Goal: Task Accomplishment & Management: Manage account settings

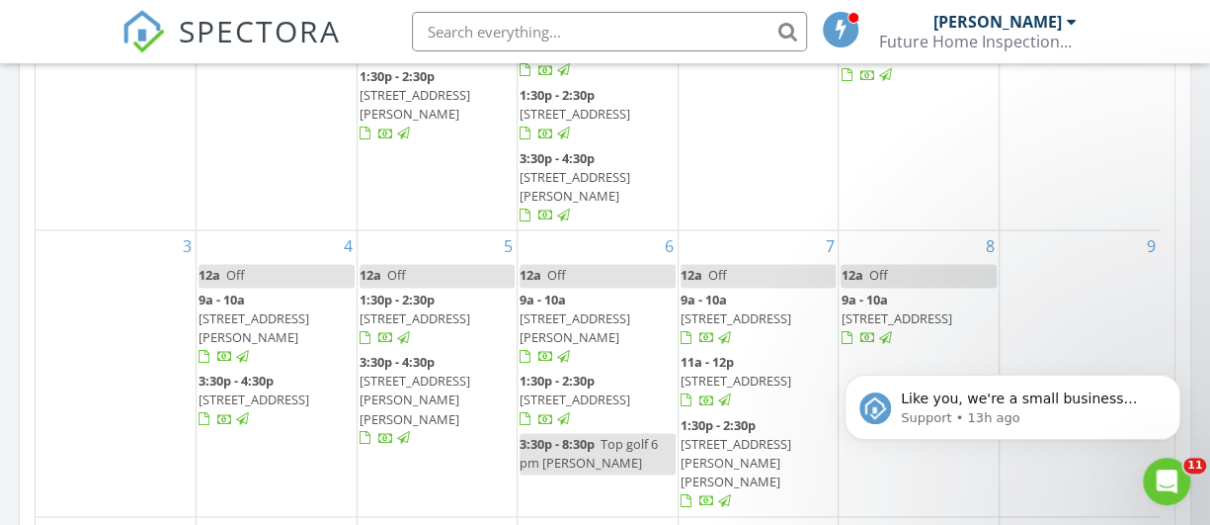
scroll to position [230, 0]
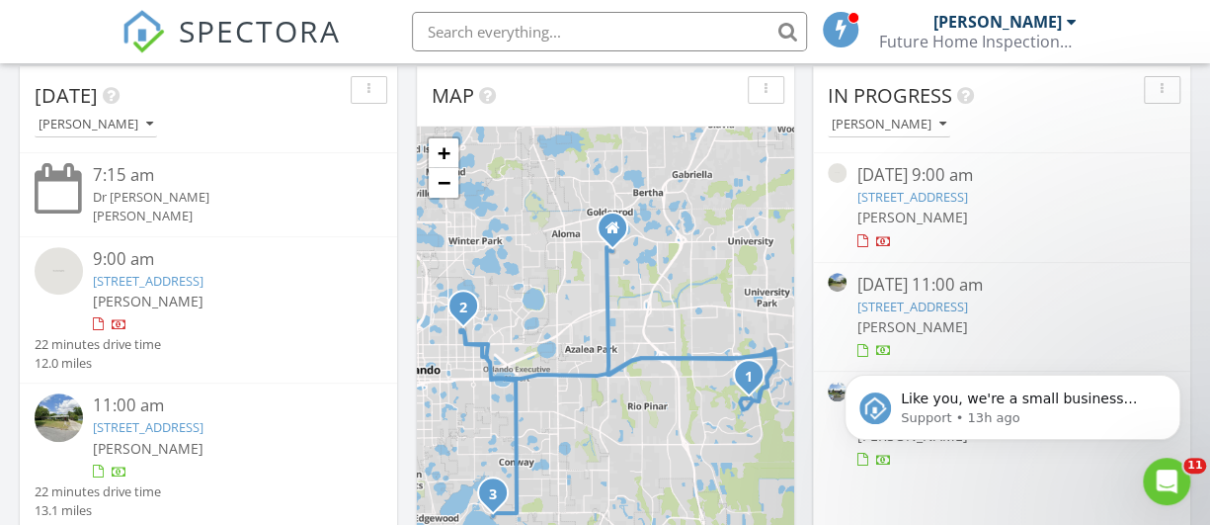
click at [962, 191] on link "10934 Arbor View Blvd, Orlando, FL 32825" at bounding box center [912, 197] width 111 height 18
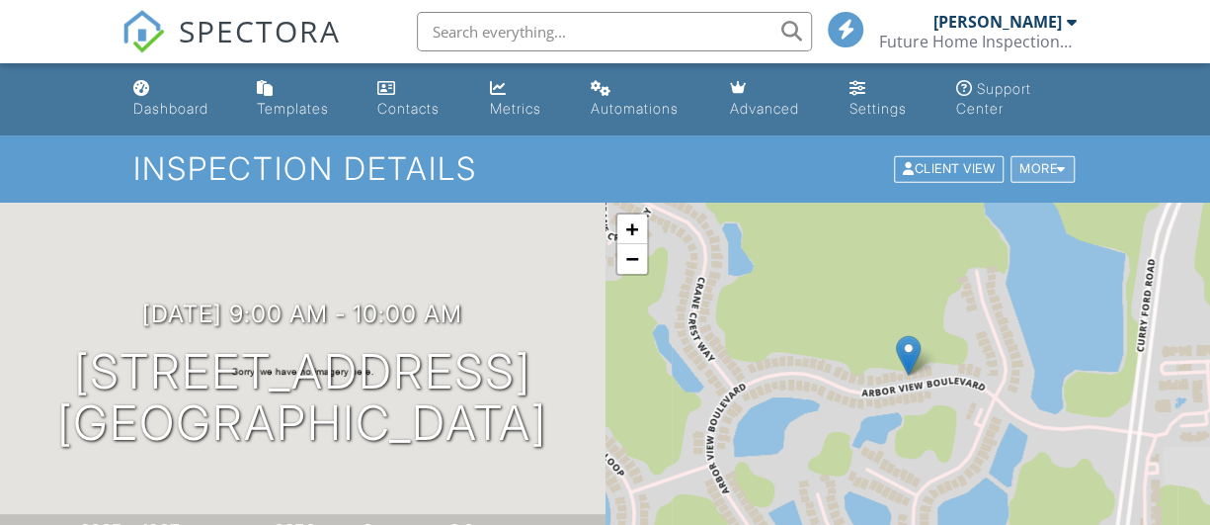
click at [1055, 168] on div "More" at bounding box center [1043, 169] width 64 height 27
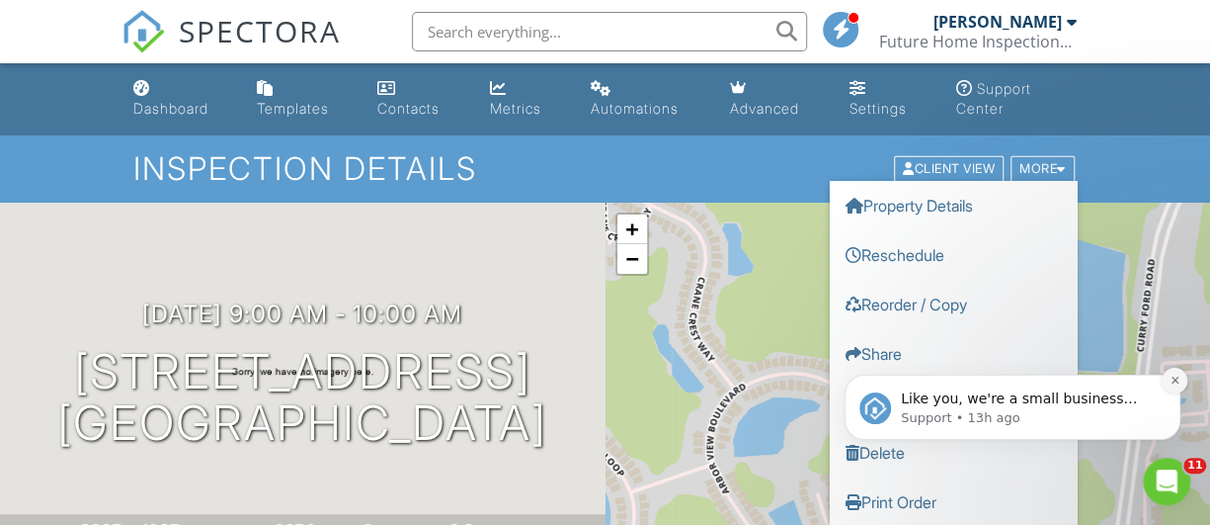
click at [1175, 374] on button "Dismiss notification" at bounding box center [1175, 381] width 26 height 26
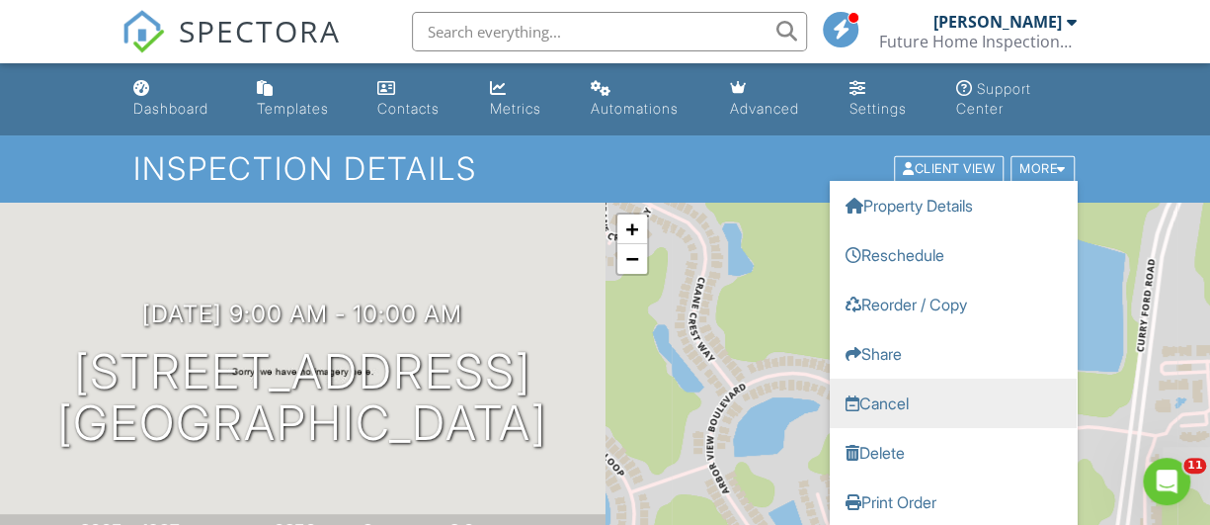
click at [942, 399] on link "Cancel" at bounding box center [953, 402] width 247 height 49
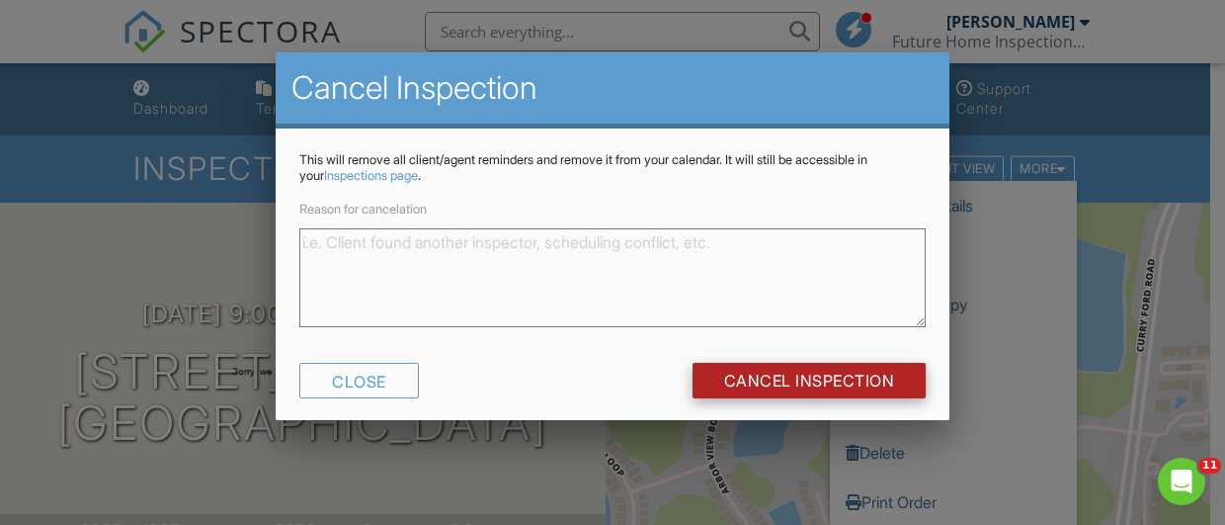
click at [779, 378] on input "Cancel Inspection" at bounding box center [810, 381] width 234 height 36
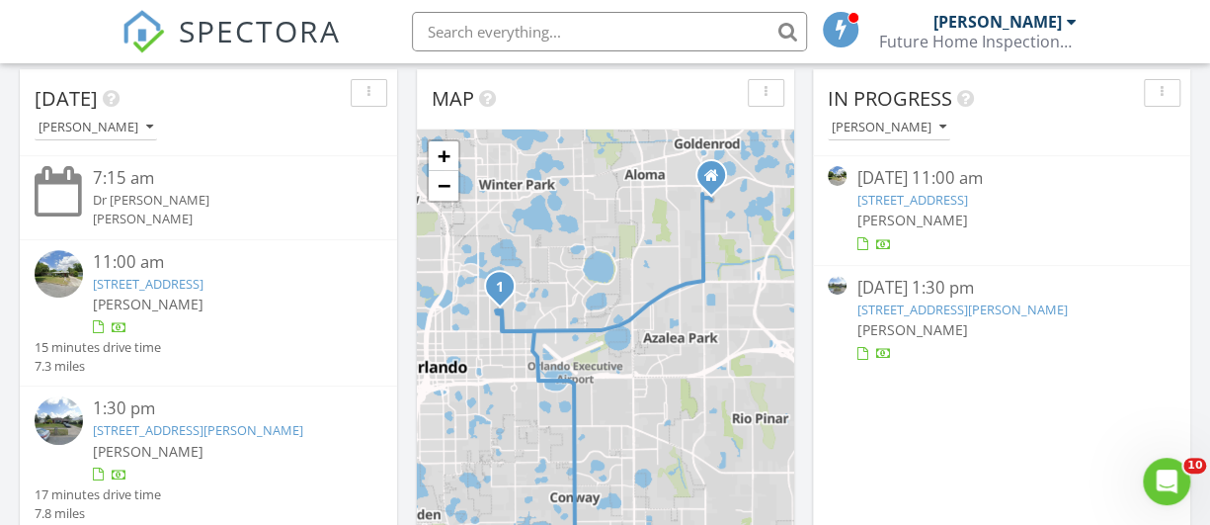
scroll to position [230, 0]
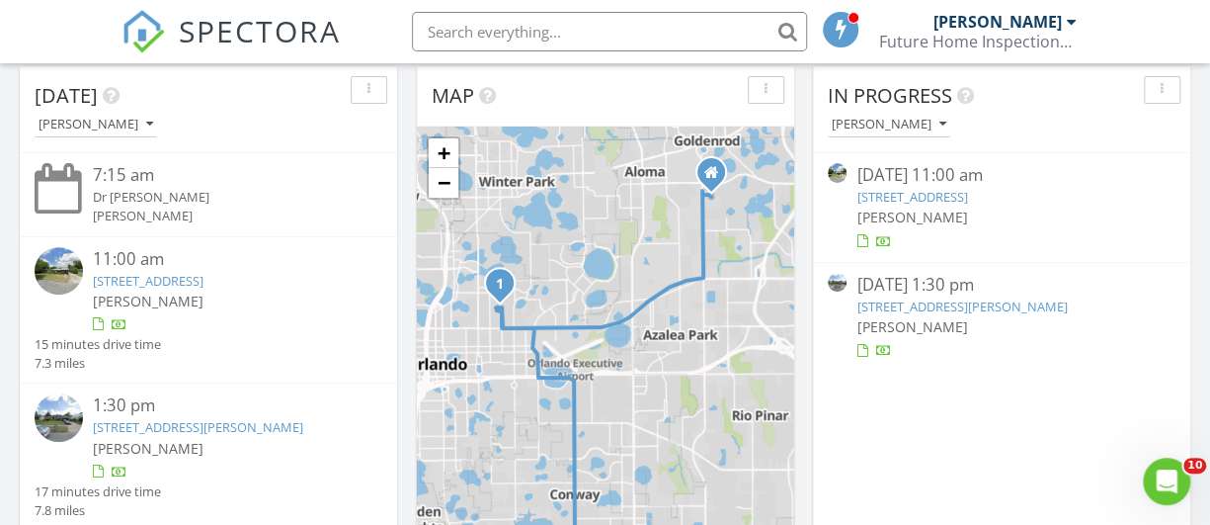
click at [887, 194] on link "1911 Canton St, Orlando, FL 32803" at bounding box center [912, 197] width 111 height 18
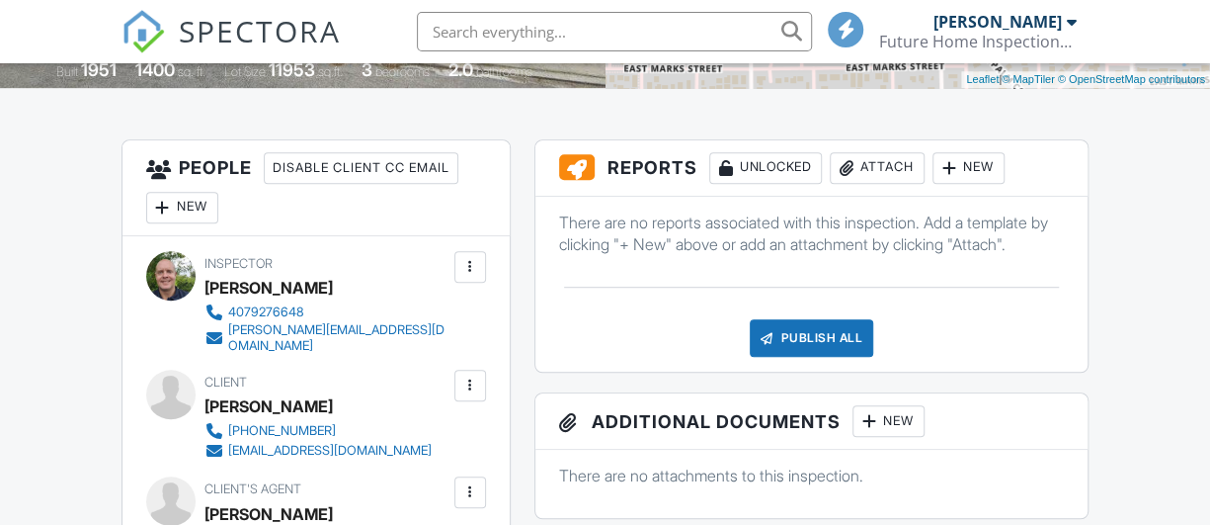
scroll to position [460, 0]
click at [876, 171] on div "Attach" at bounding box center [877, 168] width 95 height 32
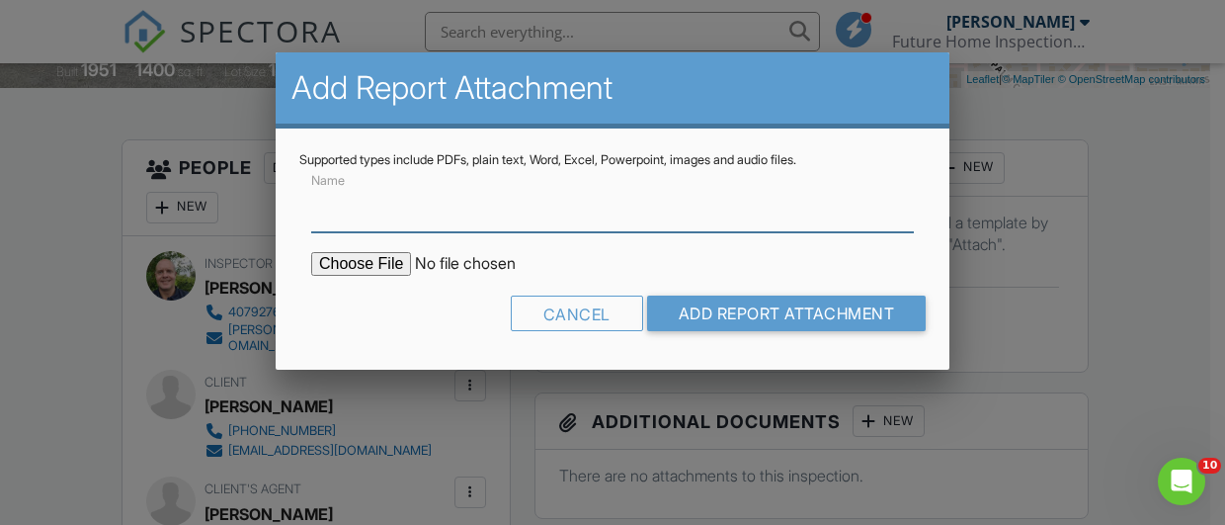
scroll to position [0, 0]
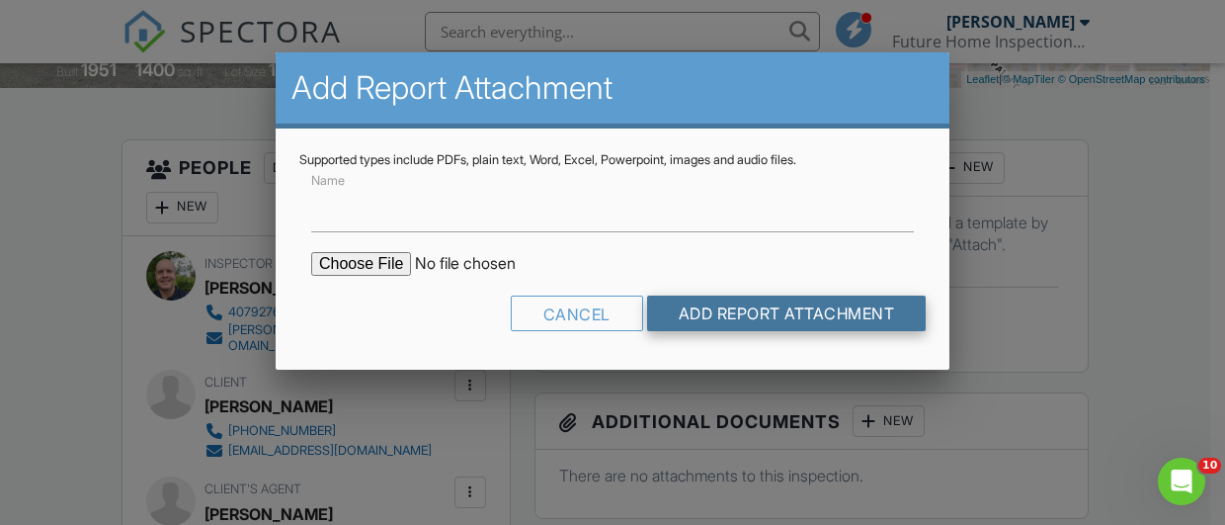
click at [750, 315] on input "Add Report Attachment" at bounding box center [787, 313] width 280 height 36
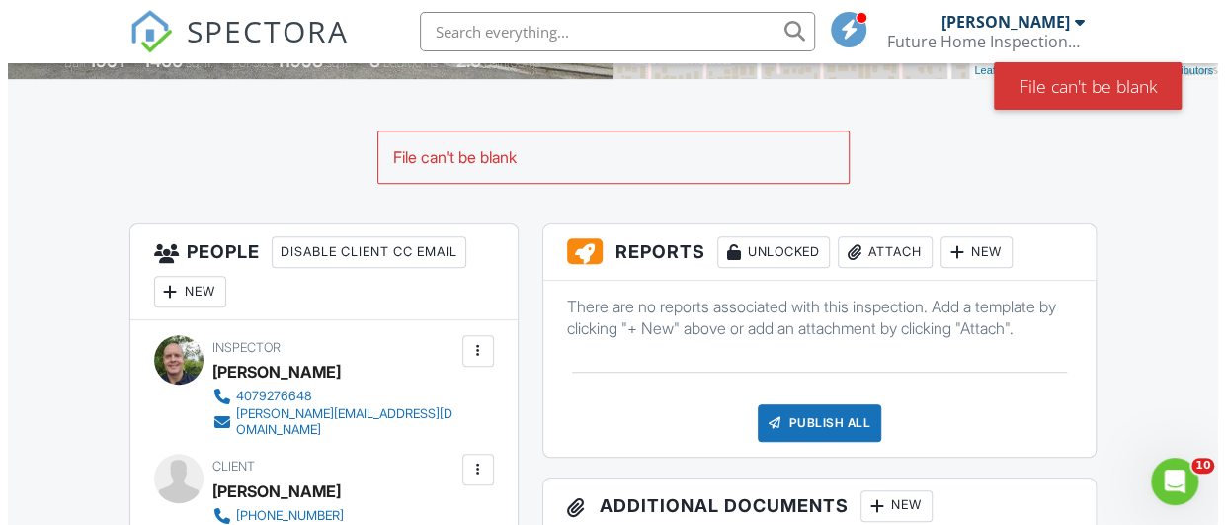
scroll to position [460, 0]
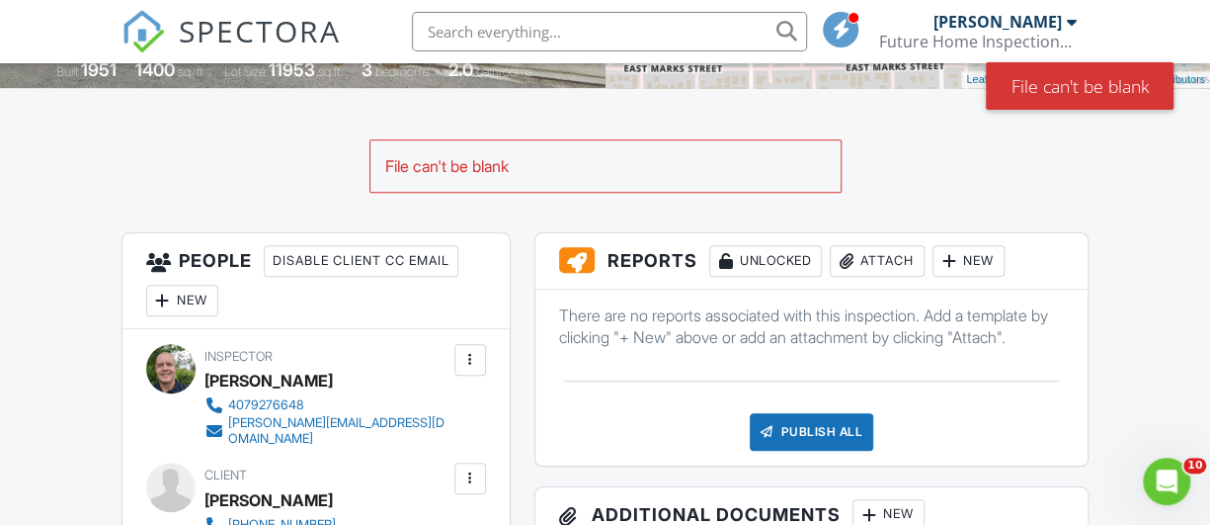
click at [885, 265] on div "Attach" at bounding box center [877, 261] width 95 height 32
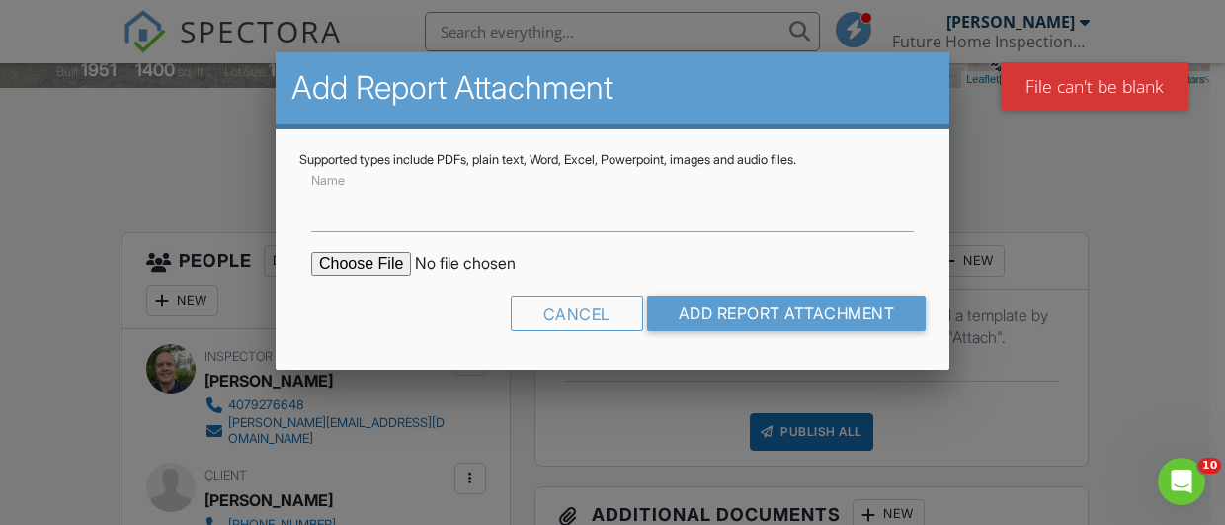
click at [362, 268] on input "file" at bounding box center [479, 264] width 336 height 24
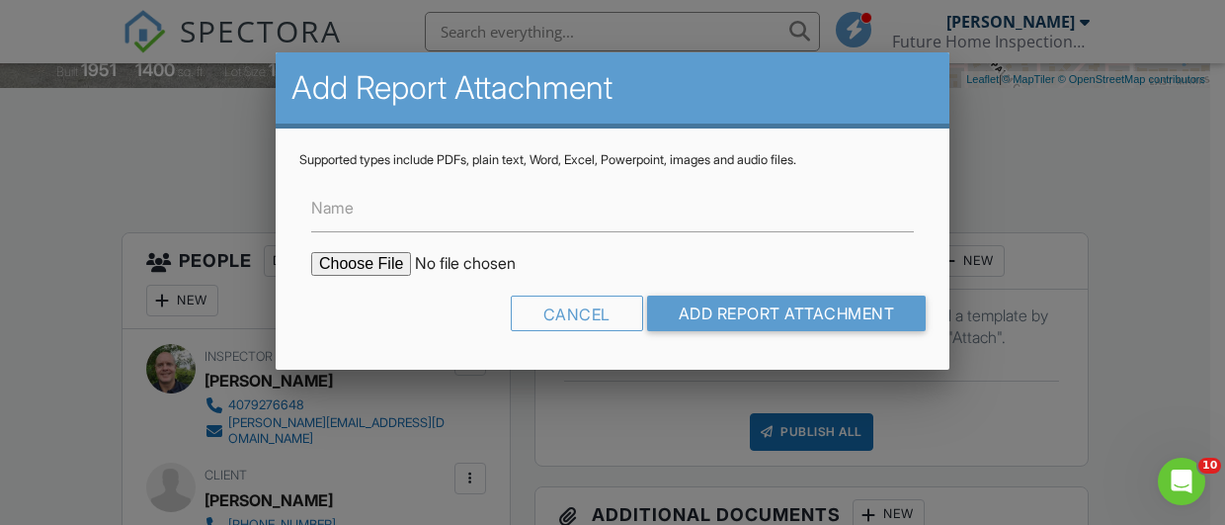
click at [389, 269] on input "file" at bounding box center [479, 264] width 336 height 24
type input "C:\fakepath\1911 Canton St Photos.pdf"
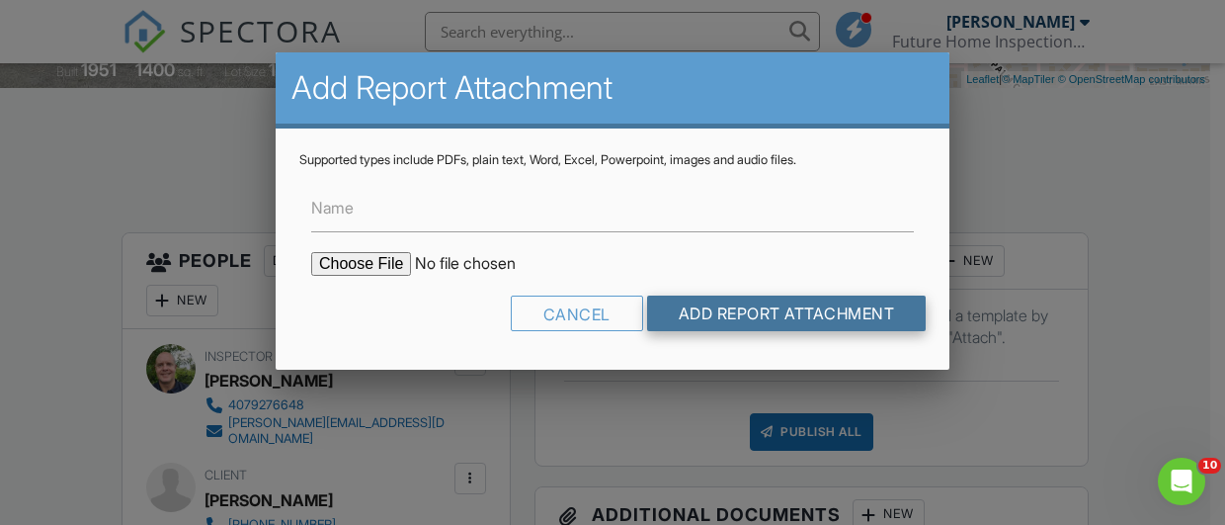
click at [810, 315] on input "Add Report Attachment" at bounding box center [787, 313] width 280 height 36
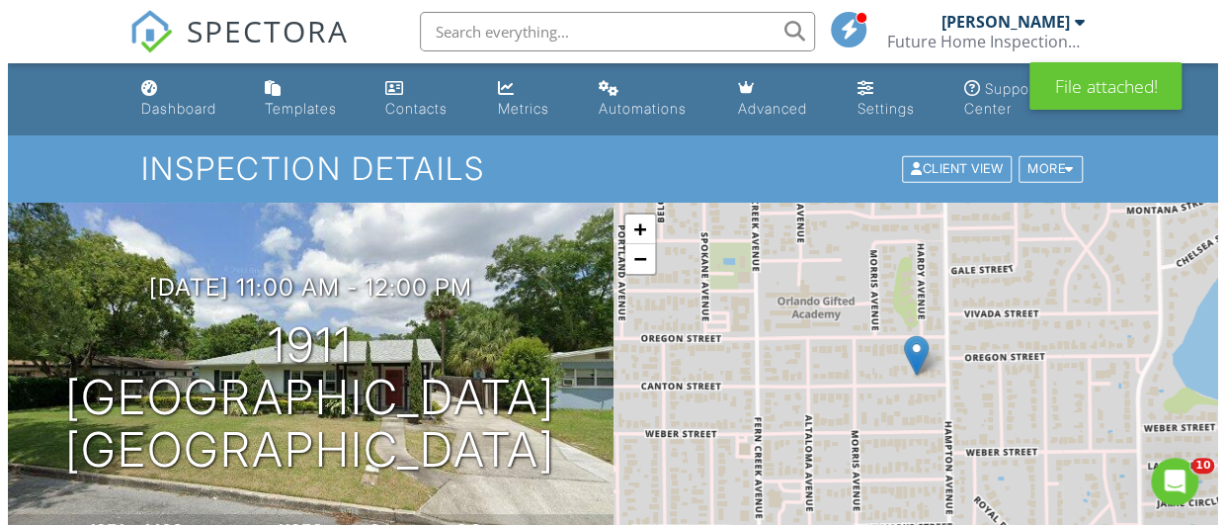
scroll to position [460, 0]
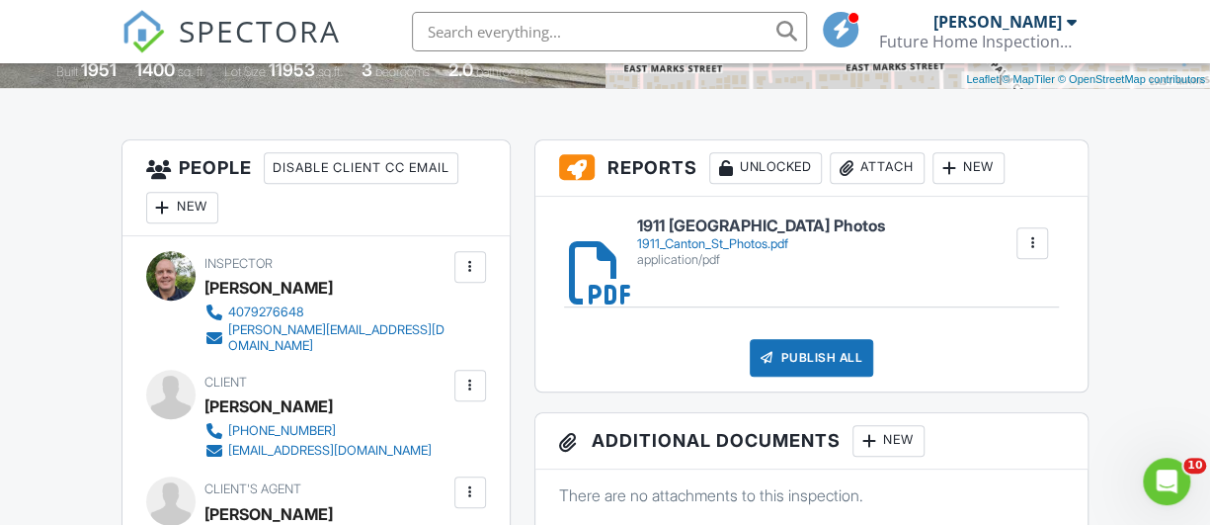
click at [878, 164] on div "Attach" at bounding box center [877, 168] width 95 height 32
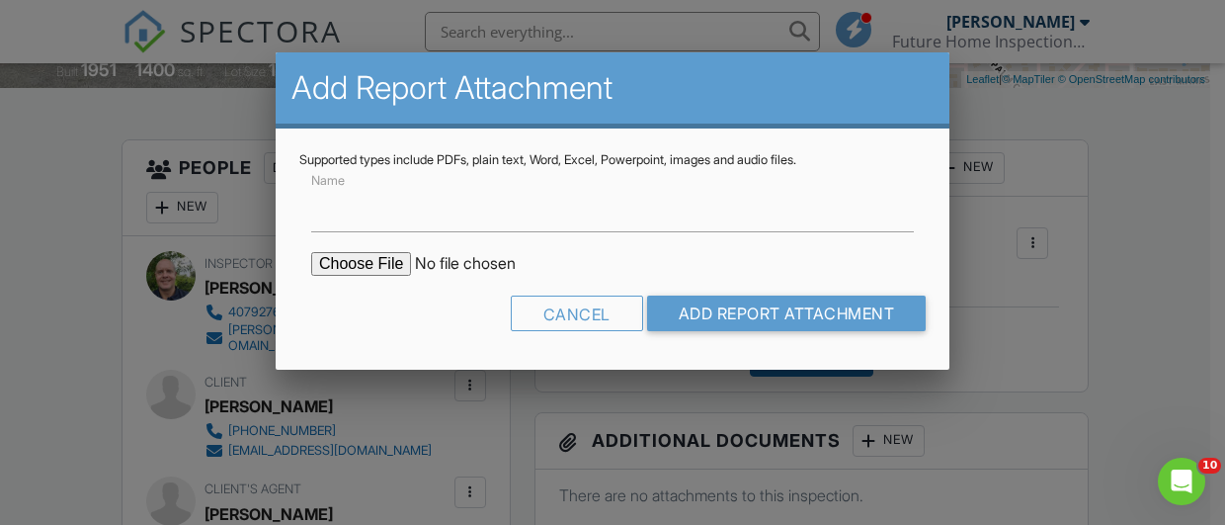
click at [379, 260] on input "file" at bounding box center [479, 264] width 336 height 24
type input "C:\fakepath\1911 Canton St Wind Mit.pdf"
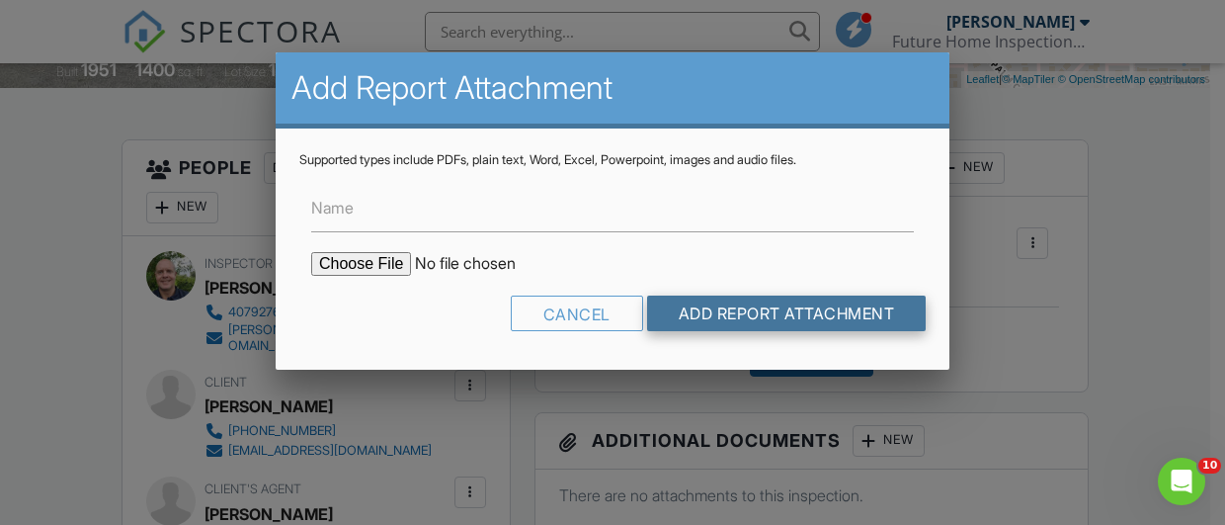
click at [783, 313] on input "Add Report Attachment" at bounding box center [787, 313] width 280 height 36
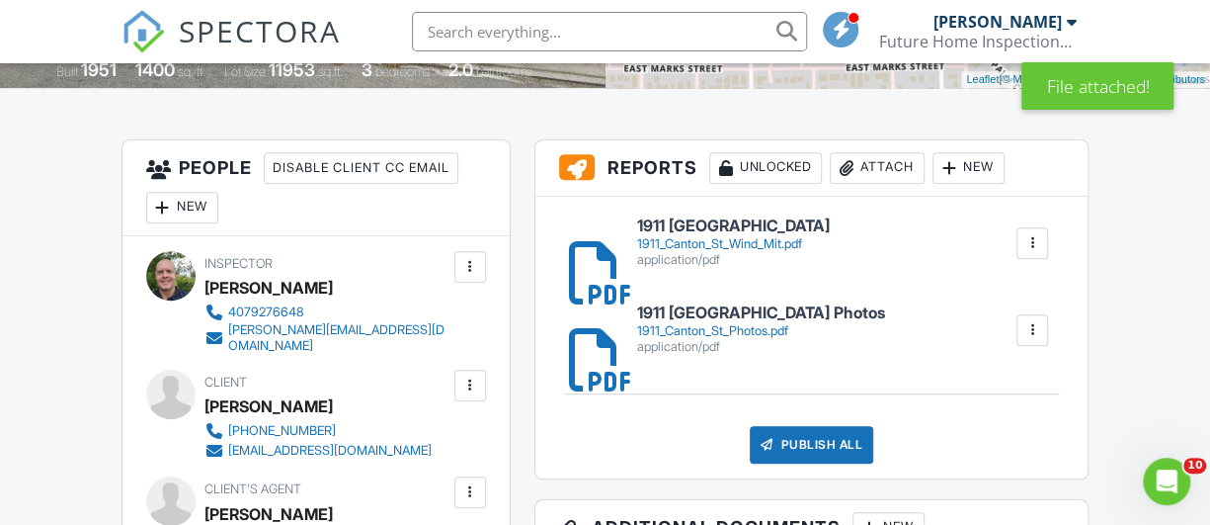
click at [877, 163] on div "Attach" at bounding box center [877, 168] width 95 height 32
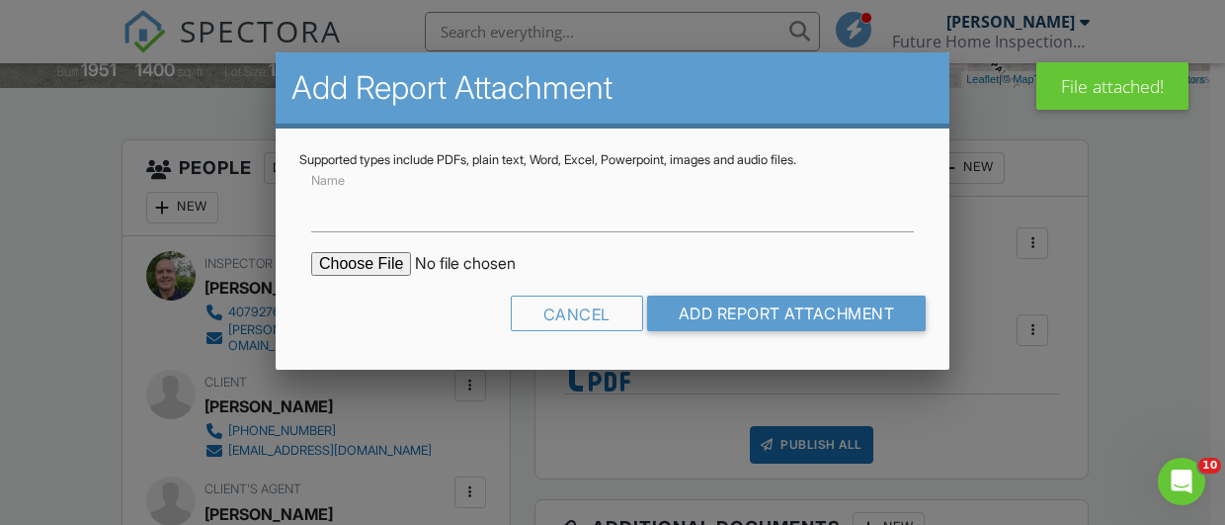
click at [352, 268] on input "file" at bounding box center [479, 264] width 336 height 24
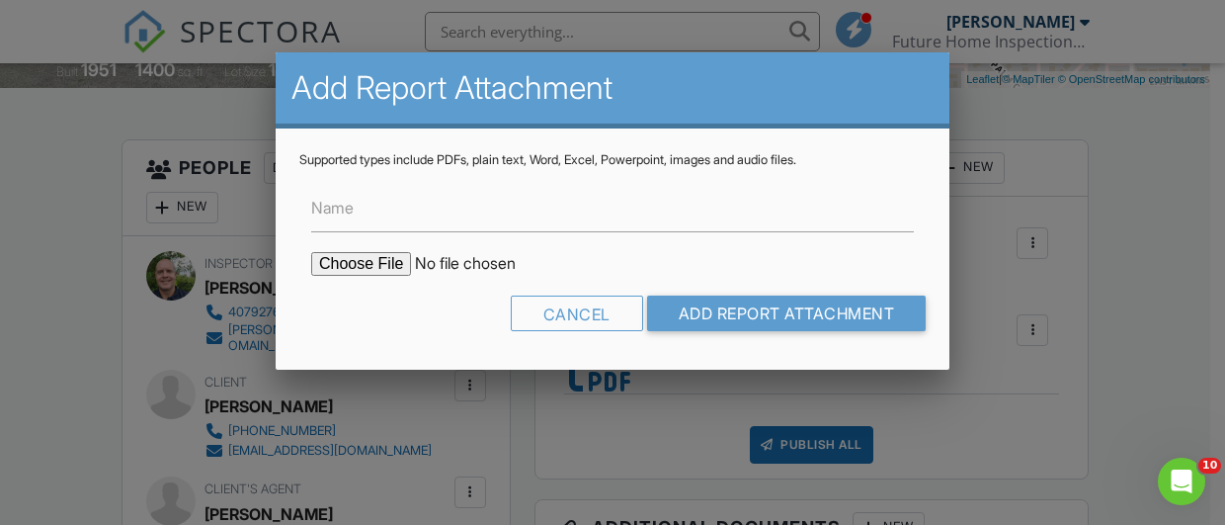
type input "C:\fakepath\1911 Canton St.pdf"
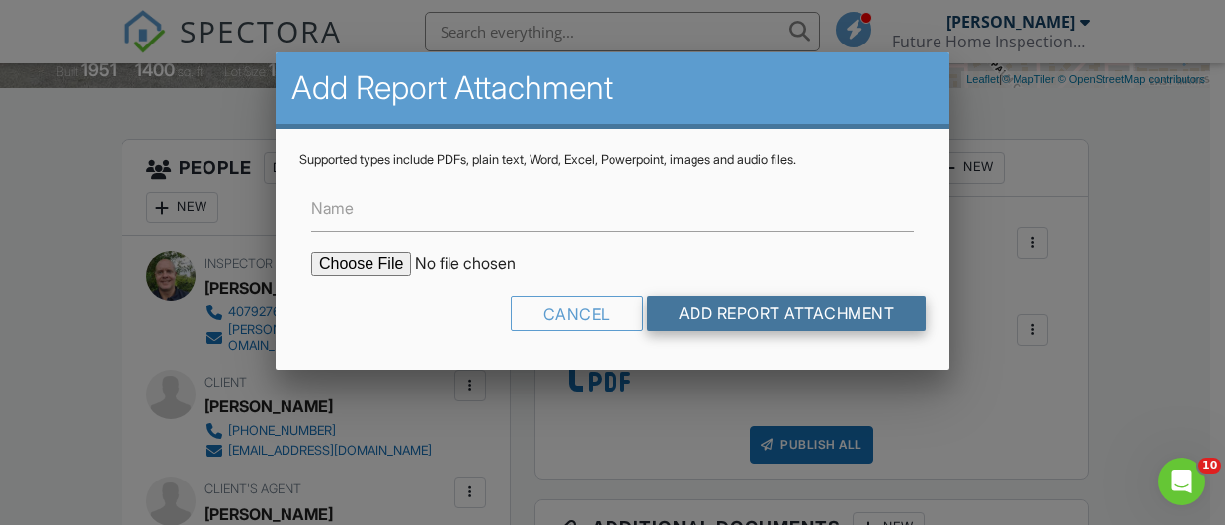
click at [698, 315] on input "Add Report Attachment" at bounding box center [787, 313] width 280 height 36
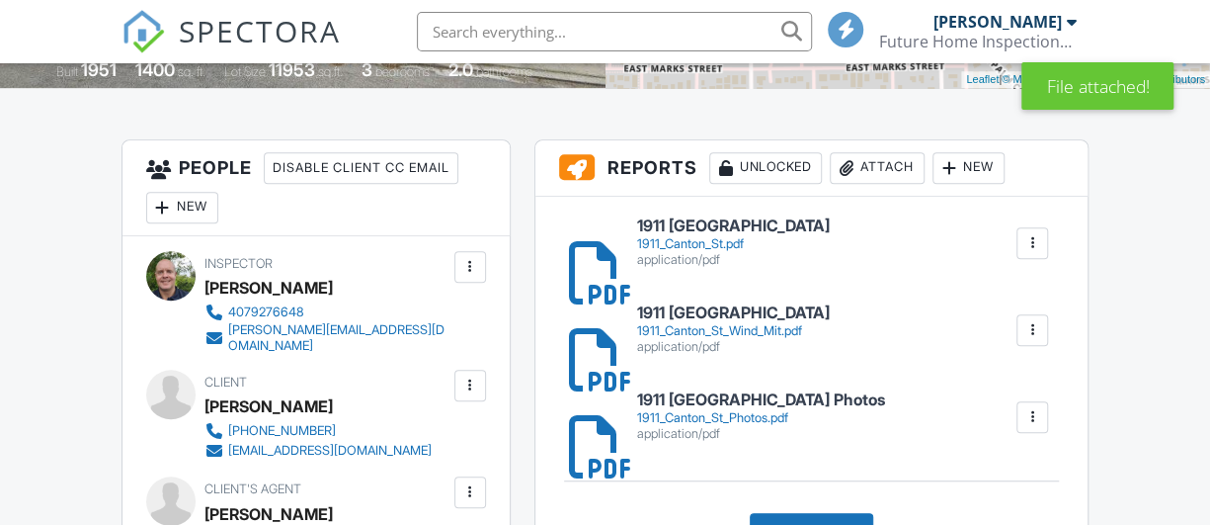
click at [740, 337] on div "1911_Canton_St_Wind_Mit.pdf" at bounding box center [733, 331] width 193 height 16
click at [741, 232] on h6 "1911 [GEOGRAPHIC_DATA]" at bounding box center [733, 226] width 193 height 18
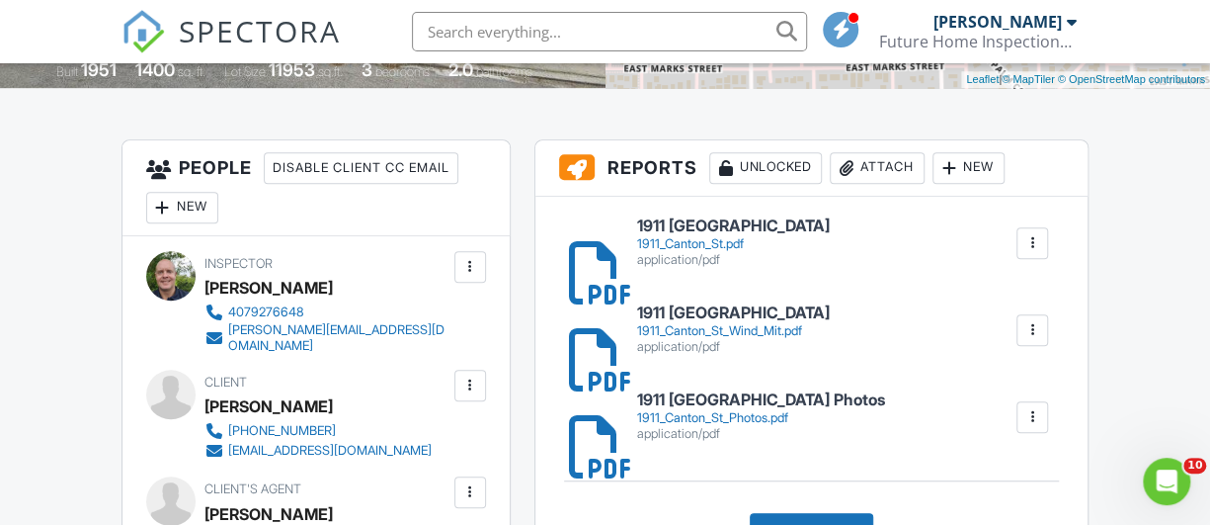
click at [1036, 320] on div at bounding box center [1033, 330] width 20 height 20
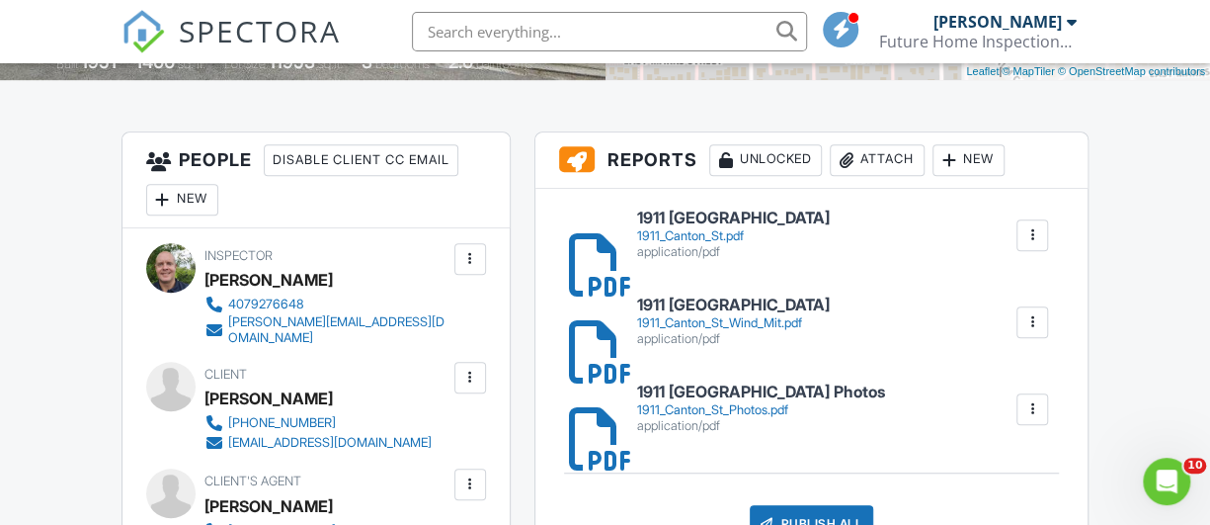
scroll to position [460, 0]
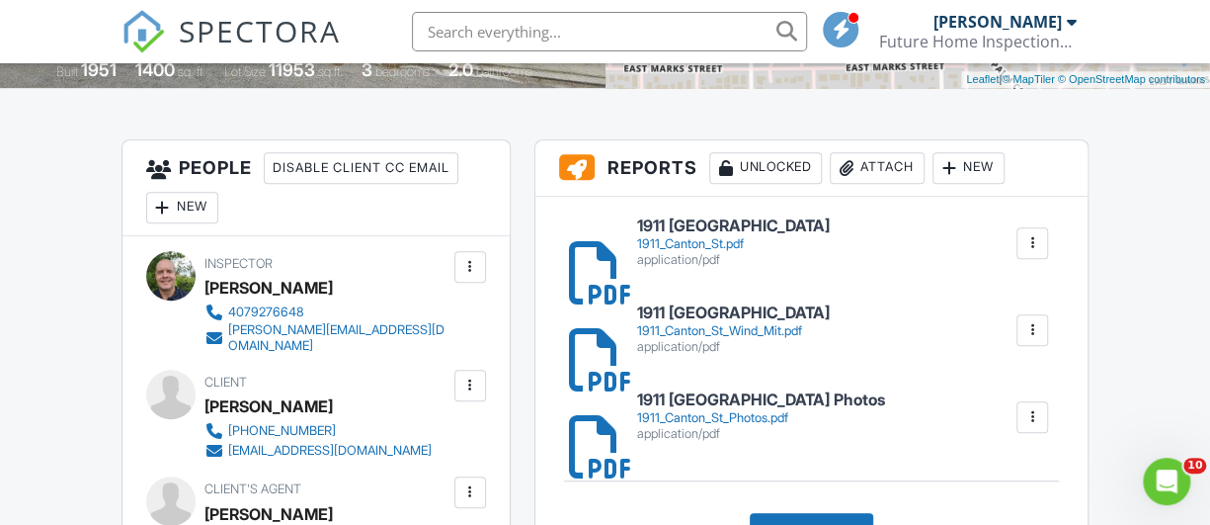
click at [745, 314] on h6 "1911 [GEOGRAPHIC_DATA]" at bounding box center [733, 313] width 193 height 18
click at [708, 236] on div "1911_Canton_St.pdf" at bounding box center [733, 244] width 193 height 16
click at [1032, 331] on div at bounding box center [1033, 330] width 20 height 20
click at [1020, 380] on link "Delete" at bounding box center [1019, 385] width 73 height 22
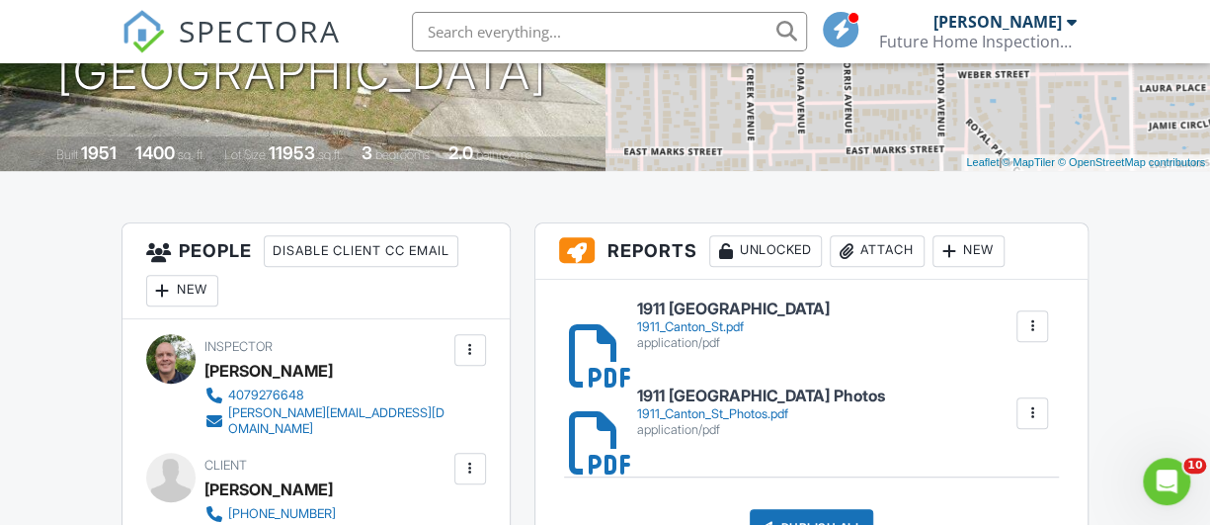
scroll to position [460, 0]
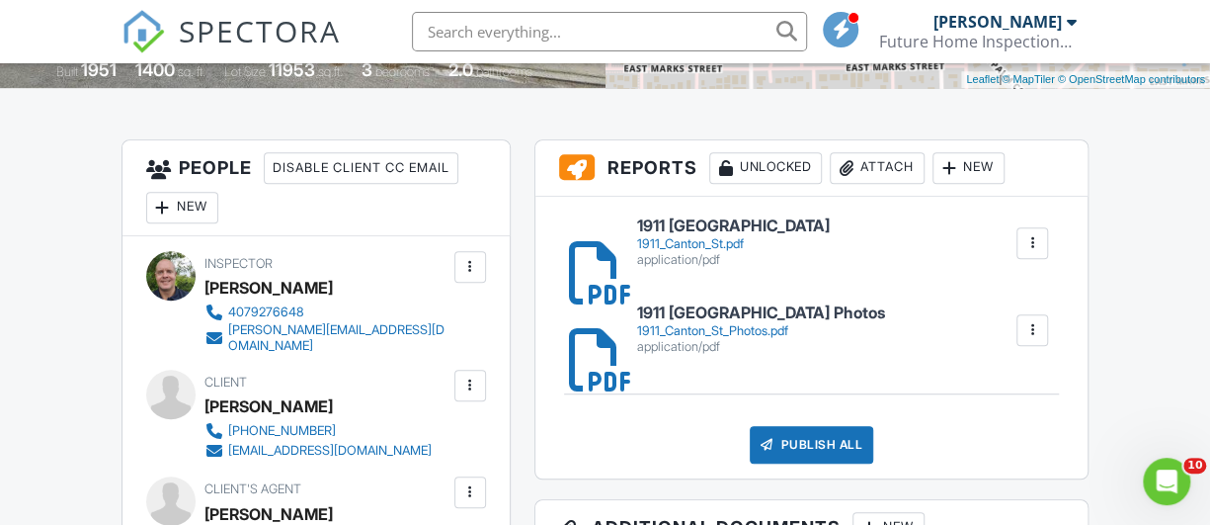
click at [697, 236] on div "1911_Canton_St.pdf" at bounding box center [733, 244] width 193 height 16
click at [713, 240] on div "1911_Canton_St.pdf" at bounding box center [733, 244] width 193 height 16
click at [1032, 238] on div at bounding box center [1033, 243] width 20 height 20
click at [1028, 296] on link "Delete" at bounding box center [1019, 298] width 73 height 22
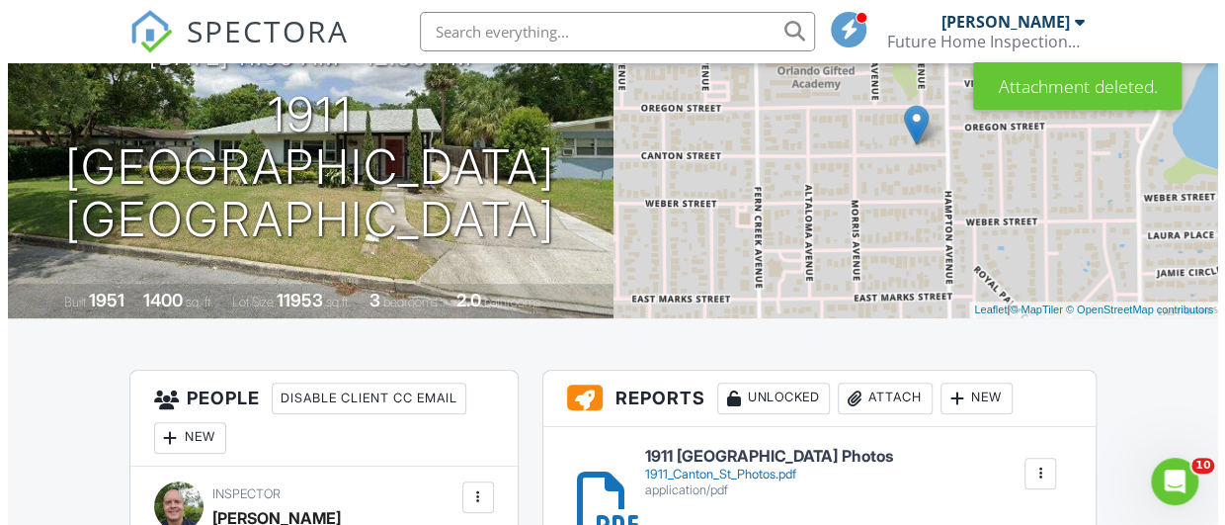
scroll to position [460, 0]
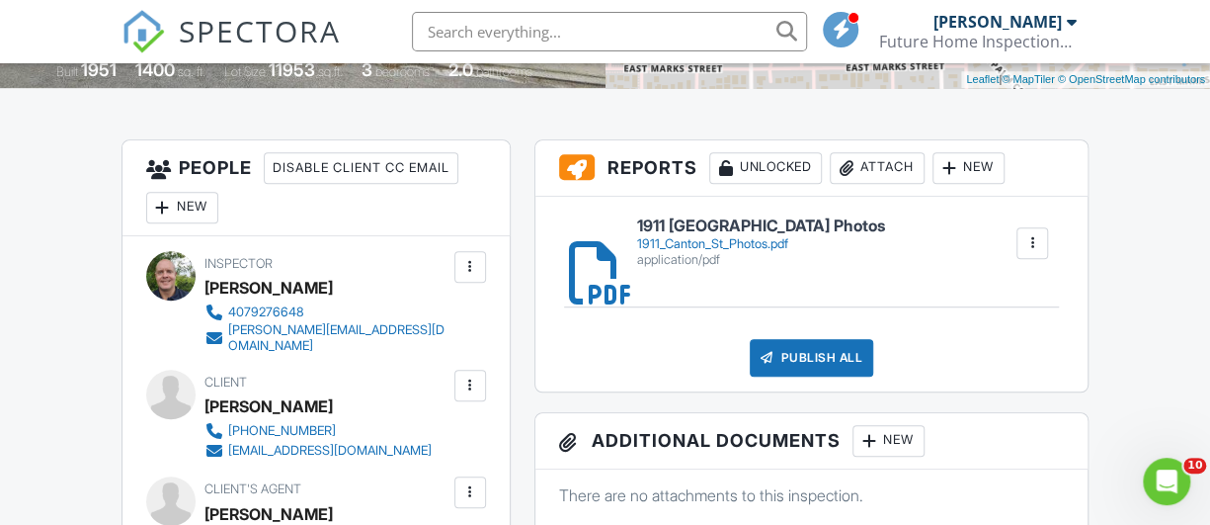
click at [871, 164] on div "Attach" at bounding box center [877, 168] width 95 height 32
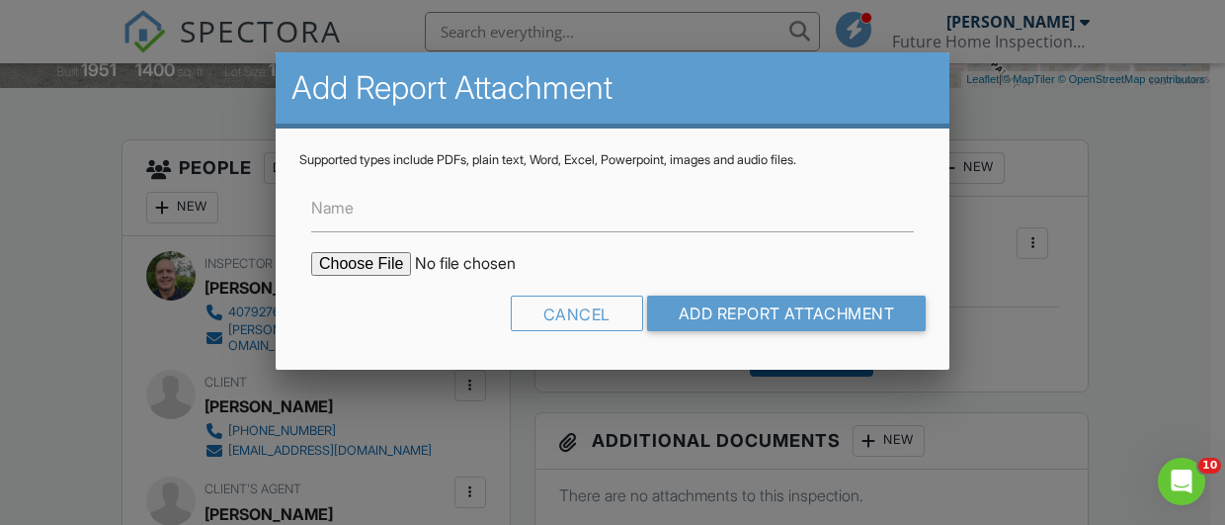
click at [342, 266] on input "file" at bounding box center [479, 264] width 336 height 24
type input "C:\fakepath\1911_Canton_St_Wind_Mit.pdf"
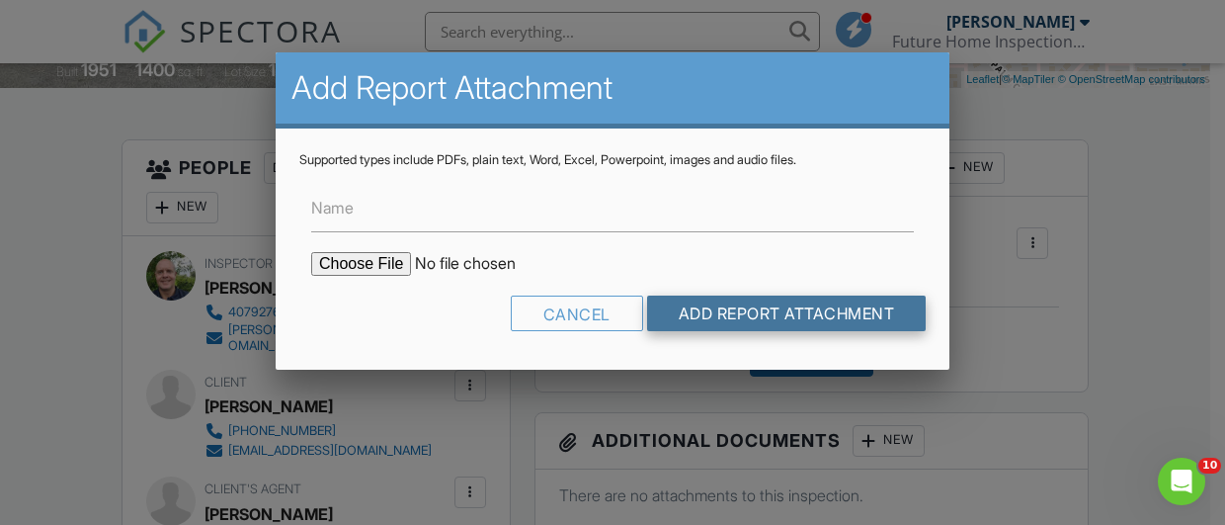
click at [744, 311] on input "Add Report Attachment" at bounding box center [787, 313] width 280 height 36
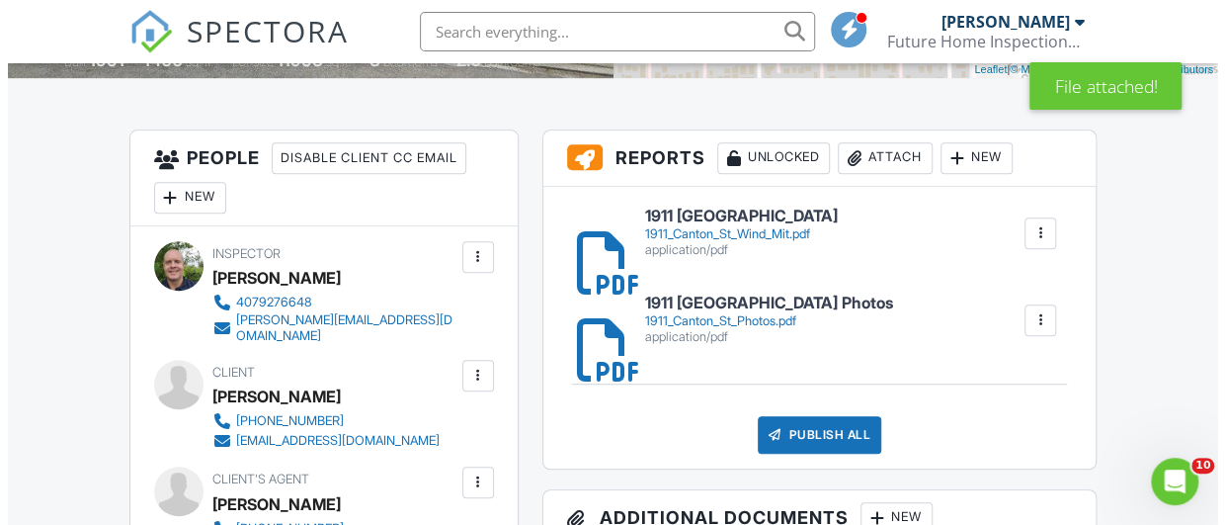
scroll to position [460, 0]
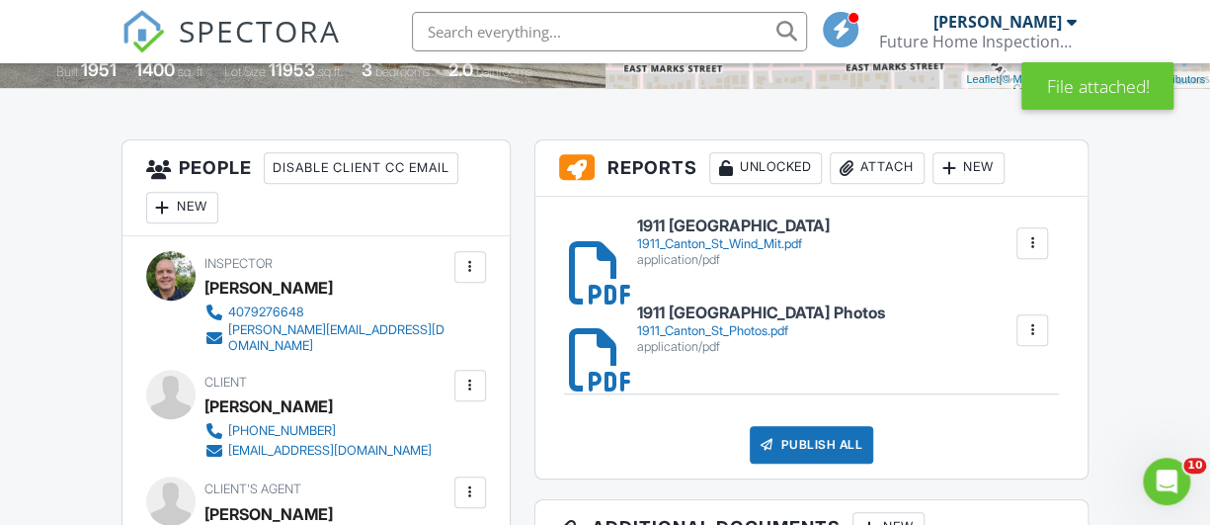
click at [846, 168] on div at bounding box center [847, 168] width 20 height 20
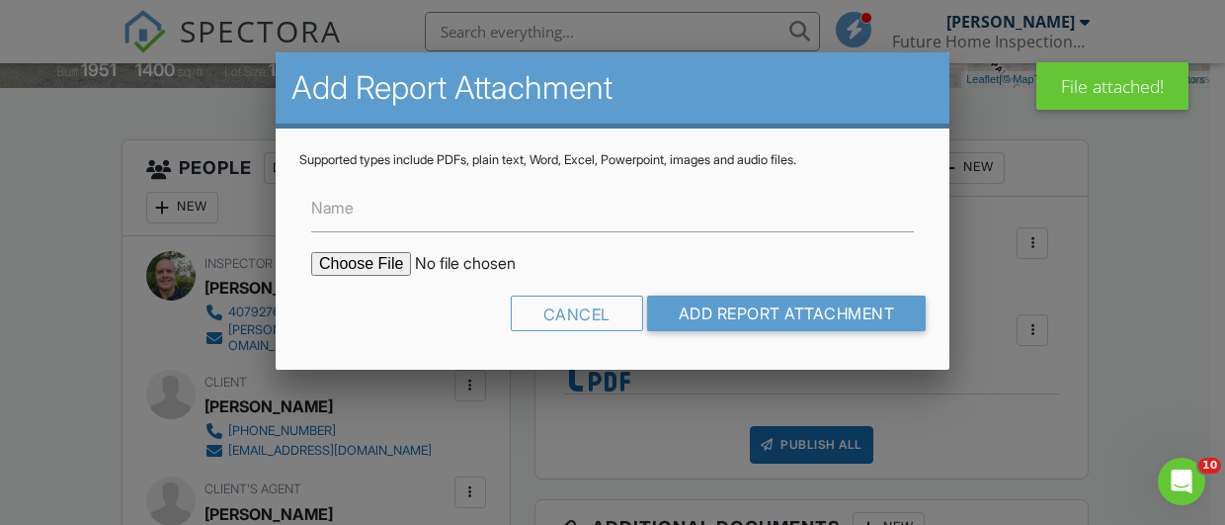
click at [370, 264] on input "file" at bounding box center [479, 264] width 336 height 24
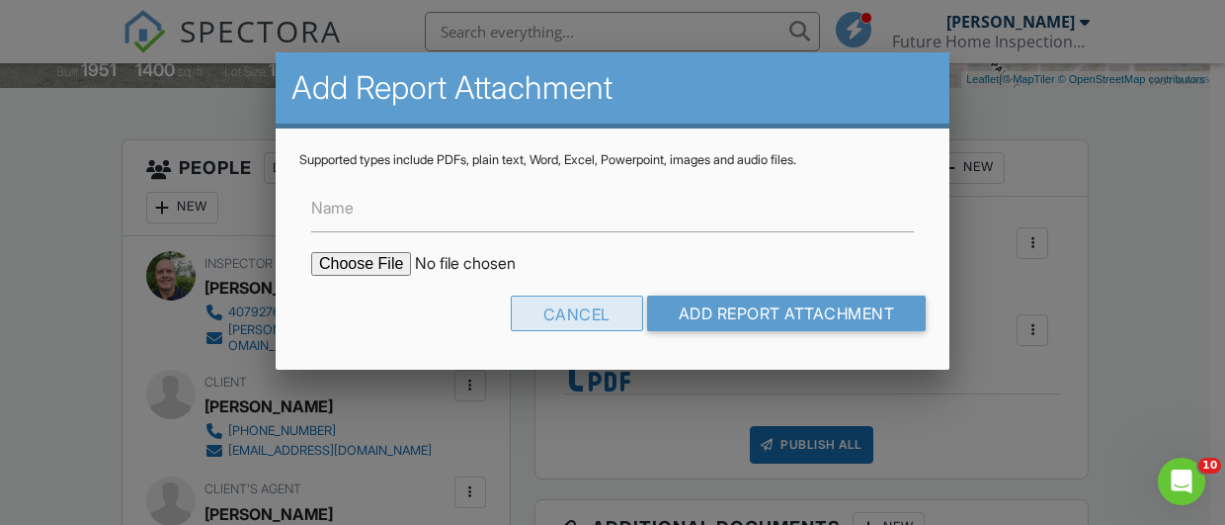
click at [599, 320] on div "Cancel" at bounding box center [577, 313] width 132 height 36
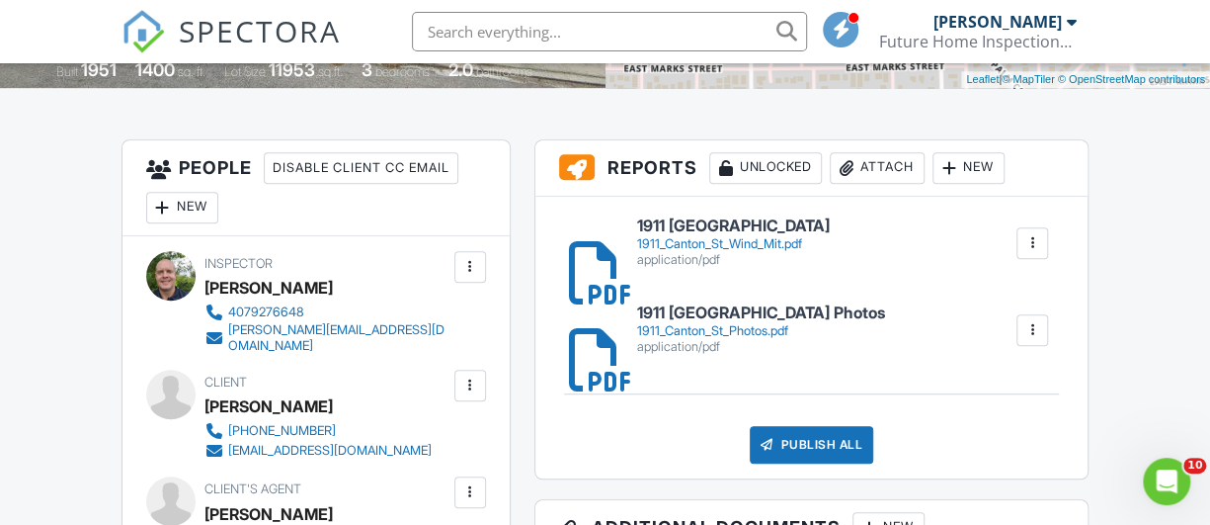
click at [881, 169] on div "Attach" at bounding box center [877, 168] width 95 height 32
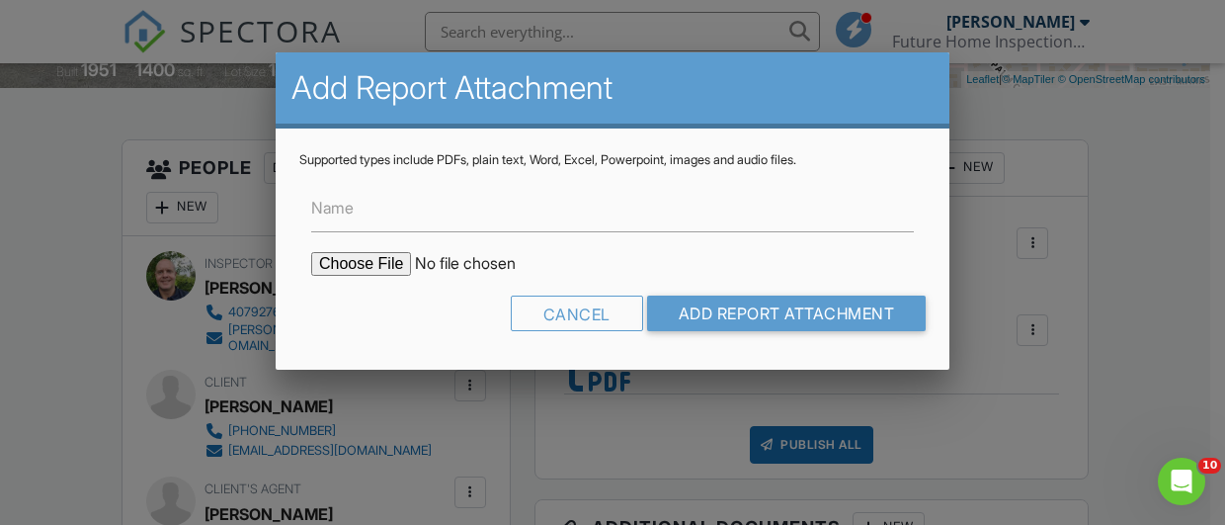
click at [363, 274] on input "file" at bounding box center [479, 264] width 336 height 24
type input "C:\fakepath\1911_Canton_St.pdf"
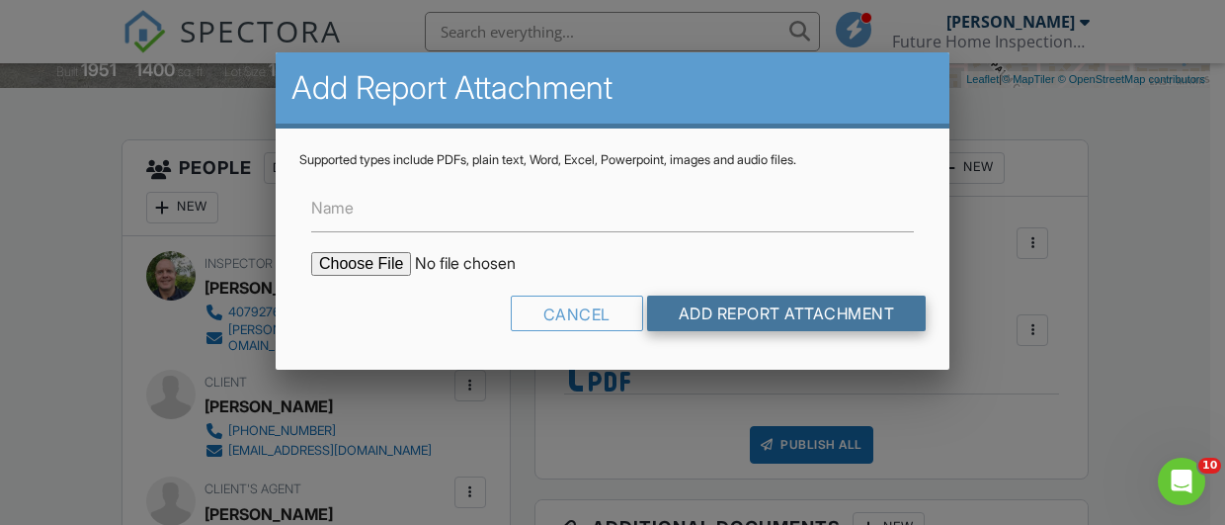
click at [791, 325] on input "Add Report Attachment" at bounding box center [787, 313] width 280 height 36
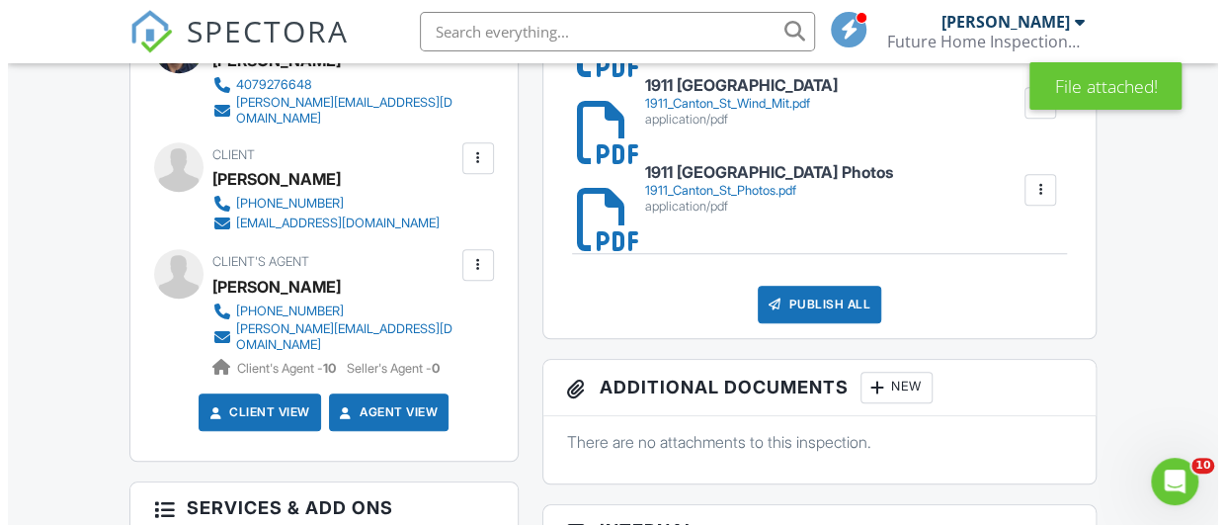
scroll to position [692, 0]
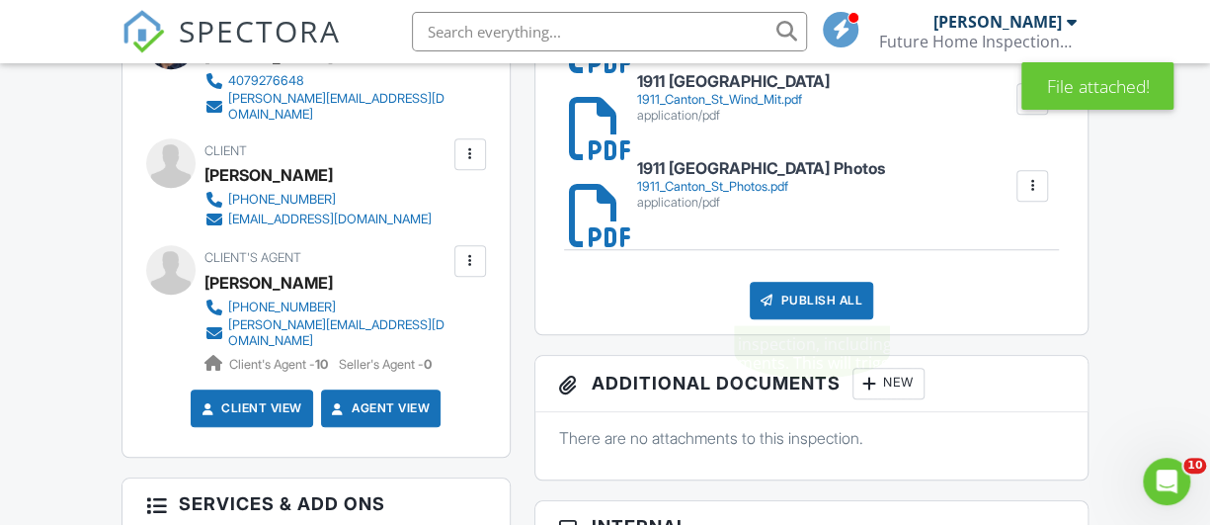
click at [823, 301] on div "Publish All" at bounding box center [812, 301] width 124 height 38
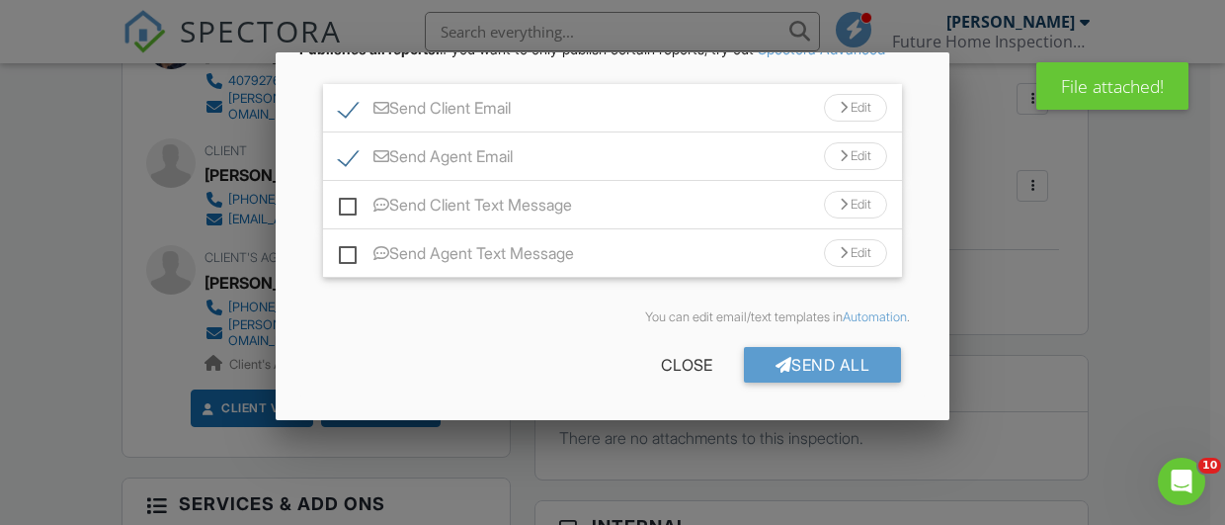
scroll to position [212, 0]
click at [808, 361] on div "Send All" at bounding box center [823, 365] width 158 height 36
